Goal: Task Accomplishment & Management: Manage account settings

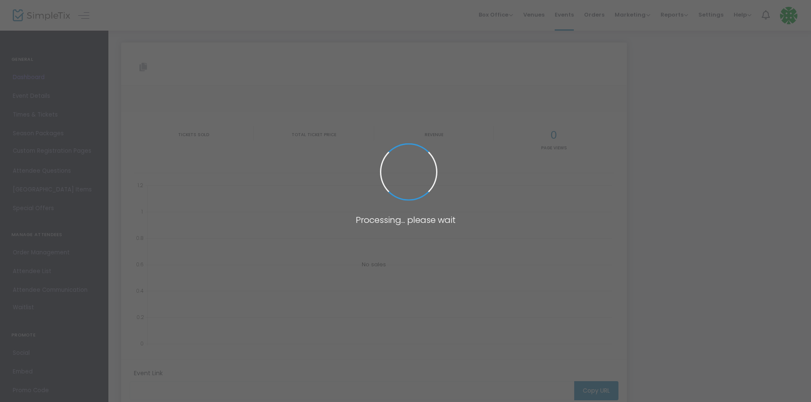
type input "[URL][DOMAIN_NAME]"
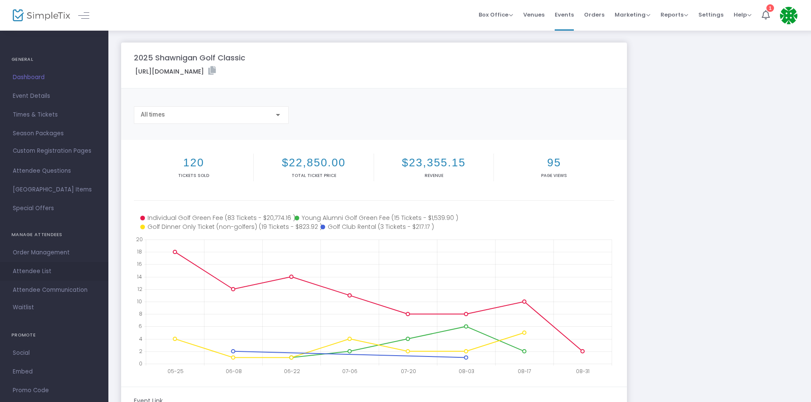
click at [21, 274] on span "Attendee List" at bounding box center [54, 271] width 83 height 11
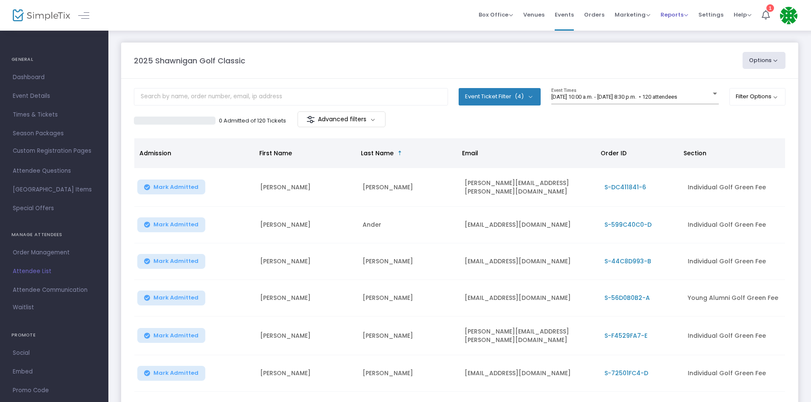
click at [666, 11] on div "Reports Analytics Sales Reports Download" at bounding box center [675, 15] width 28 height 9
click at [563, 13] on span "Events" at bounding box center [564, 15] width 19 height 22
